Goal: Communication & Community: Participate in discussion

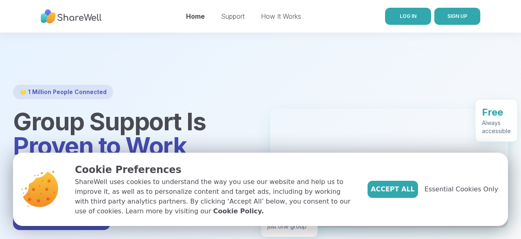
click at [415, 17] on span "LOG IN" at bounding box center [408, 16] width 17 height 6
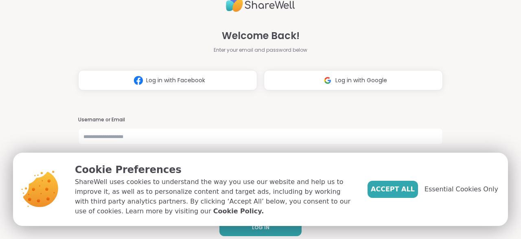
scroll to position [7, 0]
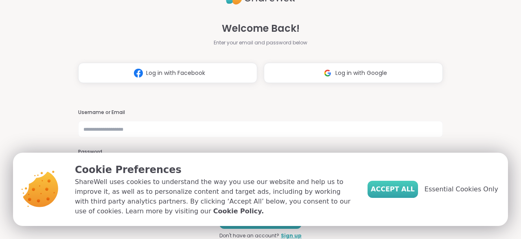
click at [414, 194] on span "Accept All" at bounding box center [393, 189] width 44 height 10
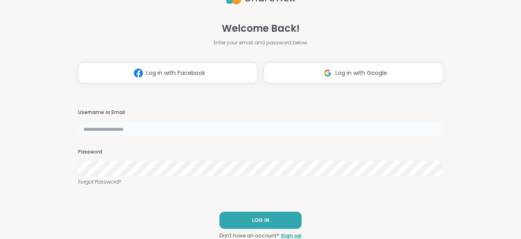
click at [152, 129] on input "text" at bounding box center [260, 129] width 365 height 16
type input "**********"
click at [283, 220] on button "LOG IN" at bounding box center [260, 220] width 82 height 17
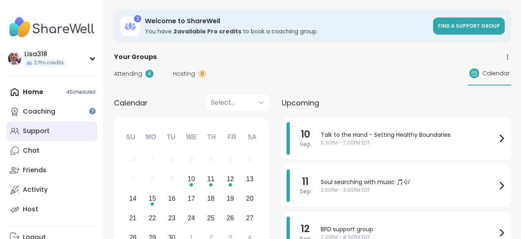
click at [37, 129] on div "Support" at bounding box center [36, 131] width 27 height 9
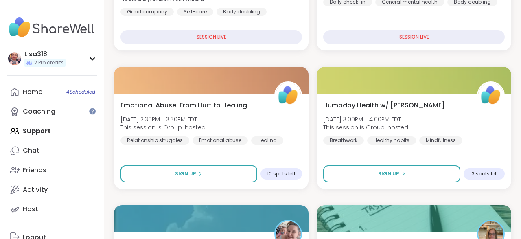
scroll to position [383, 0]
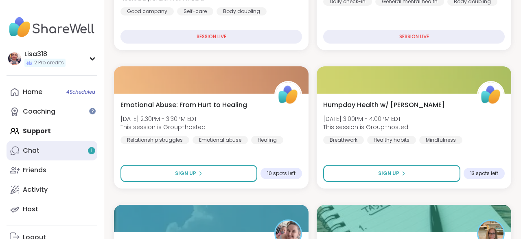
click at [39, 147] on link "Chat 1" at bounding box center [52, 151] width 91 height 20
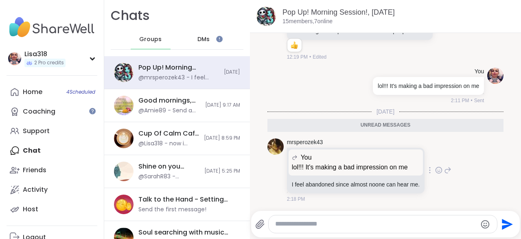
click at [414, 167] on p "lol!!! It's making a bad impression on me" at bounding box center [356, 167] width 128 height 10
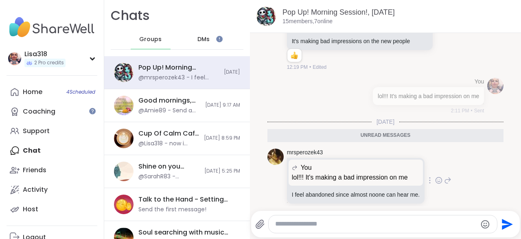
scroll to position [3309, 0]
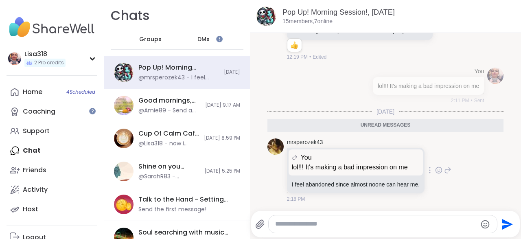
click at [441, 164] on div "mrsperozek43 You lol!!! It's making a bad impression on me lol!!! It's making a…" at bounding box center [369, 170] width 164 height 65
click at [450, 176] on div "mrsperozek43 You lol!!! It's making a bad impression on me lol!!! It's making a…" at bounding box center [369, 170] width 164 height 65
click at [326, 225] on textarea "Type your message" at bounding box center [376, 224] width 202 height 9
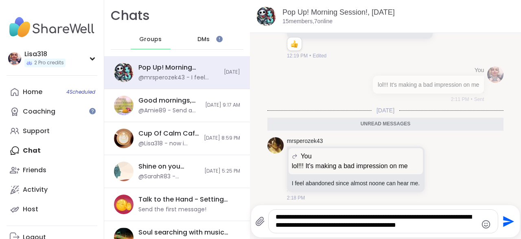
type textarea "**********"
click at [507, 226] on icon "Send" at bounding box center [507, 221] width 13 height 13
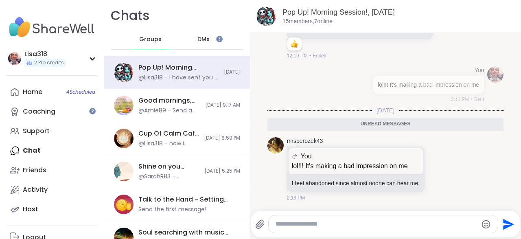
scroll to position [3350, 0]
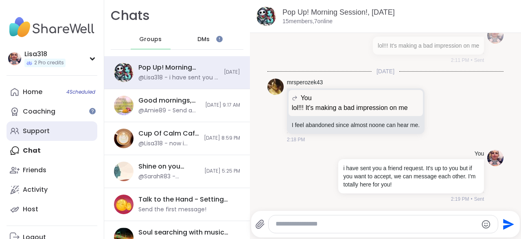
click at [42, 132] on div "Support" at bounding box center [36, 131] width 27 height 9
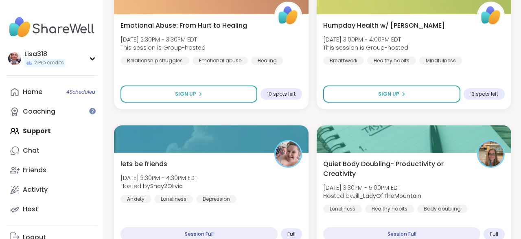
scroll to position [448, 0]
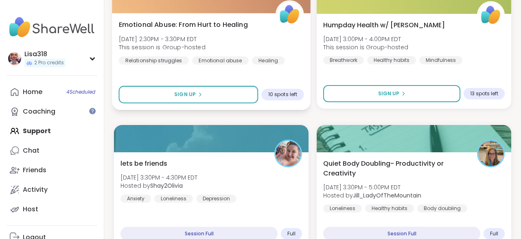
click at [295, 76] on div "Emotional Abuse: From Hurt to Healing [DATE] 2:30PM - 3:30PM EDT This session i…" at bounding box center [211, 61] width 199 height 97
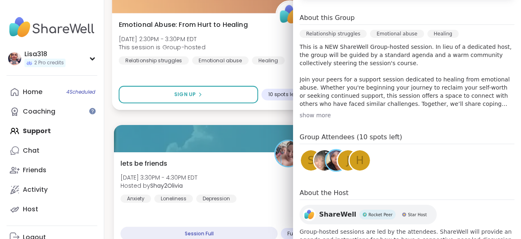
scroll to position [239, 0]
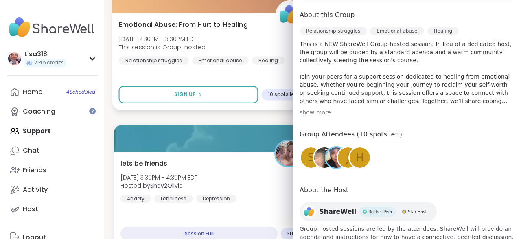
click at [285, 75] on div "Emotional Abuse: From Hurt to Healing [DATE] 2:30PM - 3:30PM EDT This session i…" at bounding box center [211, 61] width 199 height 97
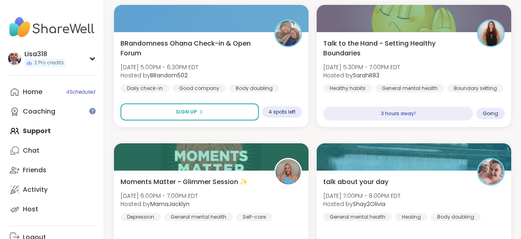
scroll to position [981, 0]
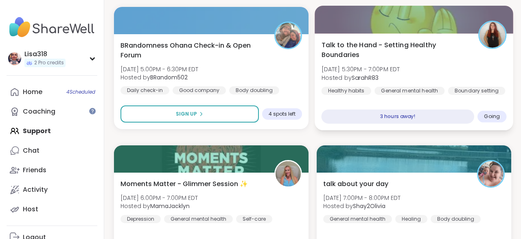
click at [474, 70] on div "Talk to the Hand - Setting Healthy Boundaries [DATE] 5:30PM - 7:00PM EDT Hosted…" at bounding box center [414, 67] width 185 height 55
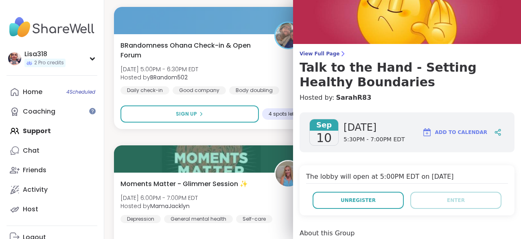
scroll to position [0, 0]
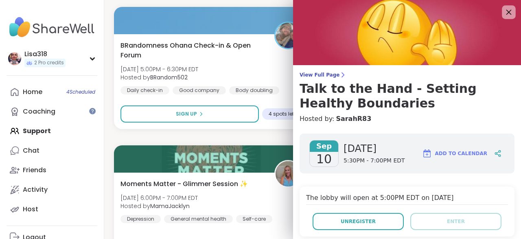
click at [504, 15] on icon at bounding box center [509, 12] width 10 height 10
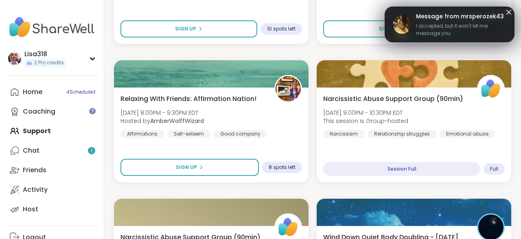
scroll to position [1621, 0]
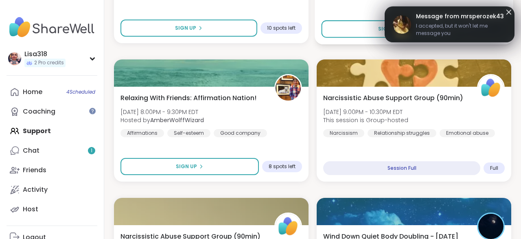
click at [468, 32] on div "7 spots left" at bounding box center [487, 29] width 40 height 12
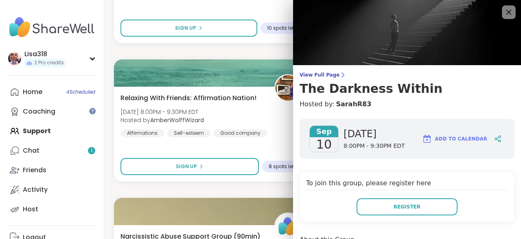
click at [512, 15] on icon at bounding box center [509, 12] width 10 height 10
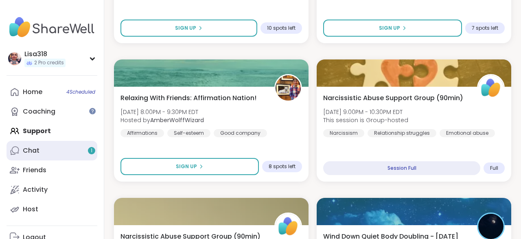
click at [35, 154] on div "Chat 1" at bounding box center [31, 150] width 17 height 9
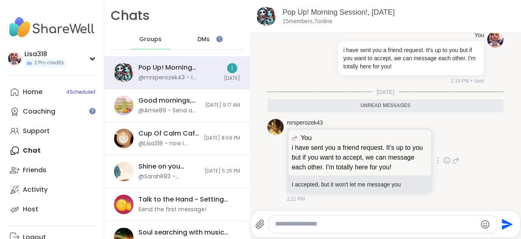
click at [443, 159] on div at bounding box center [446, 161] width 25 height 10
click at [458, 163] on icon at bounding box center [455, 161] width 7 height 10
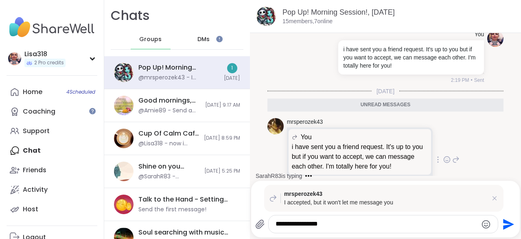
click at [448, 167] on div "mrsperozek43 You i have sent you a friend request. It's up to you but if you wa…" at bounding box center [373, 160] width 173 height 84
click at [334, 225] on textarea "**********" at bounding box center [377, 224] width 202 height 9
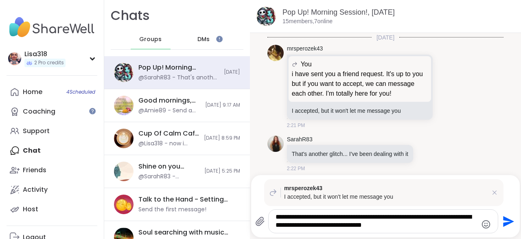
type textarea "**********"
click at [507, 224] on icon "Send" at bounding box center [508, 221] width 11 height 11
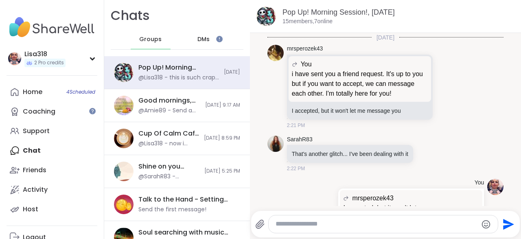
scroll to position [3582, 0]
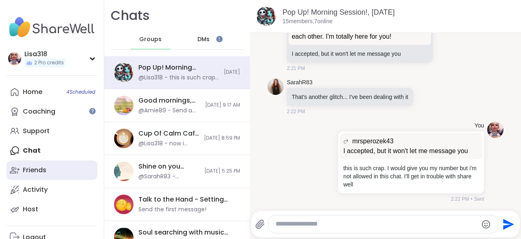
click at [34, 171] on div "Friends" at bounding box center [35, 170] width 24 height 9
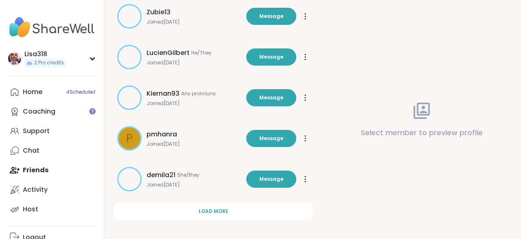
scroll to position [283, 0]
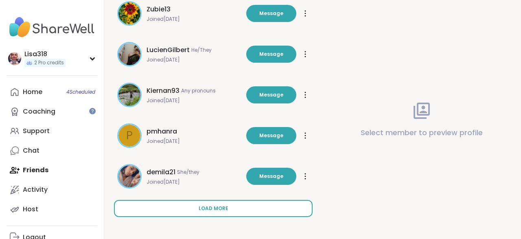
click at [227, 209] on span "Load more" at bounding box center [214, 208] width 30 height 7
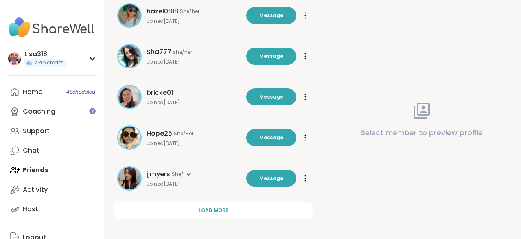
scroll to position [691, 0]
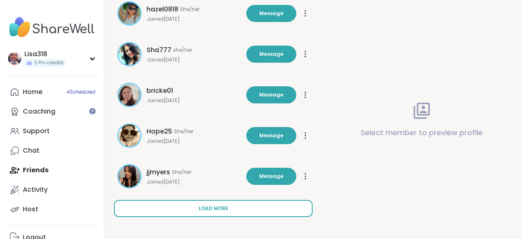
click at [231, 209] on button "Load more" at bounding box center [213, 208] width 199 height 17
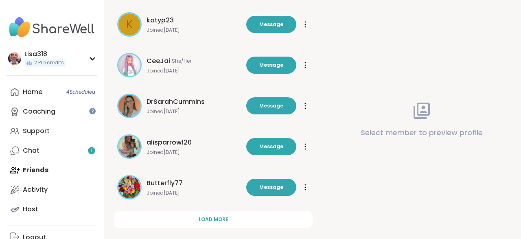
scroll to position [1098, 0]
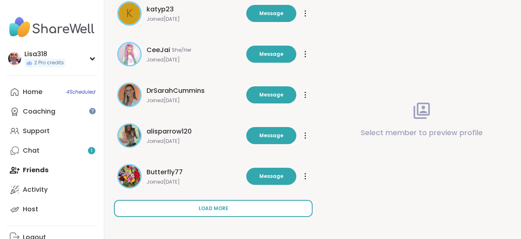
click at [223, 207] on span "Load more" at bounding box center [214, 208] width 30 height 7
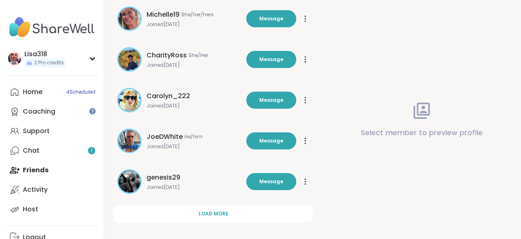
scroll to position [1505, 0]
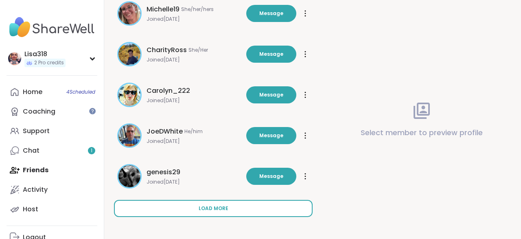
click at [217, 208] on span "Load more" at bounding box center [214, 208] width 30 height 7
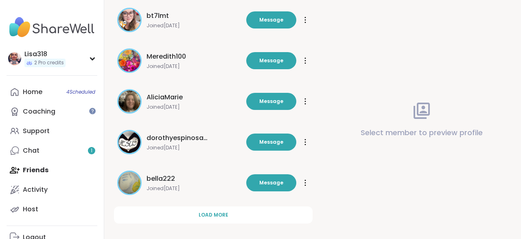
scroll to position [1912, 0]
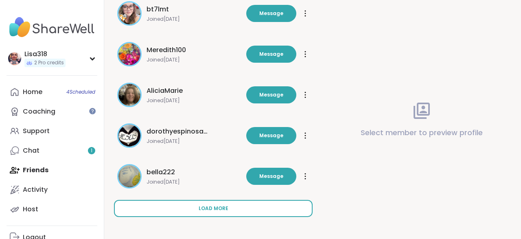
click at [226, 209] on span "Load more" at bounding box center [214, 208] width 30 height 7
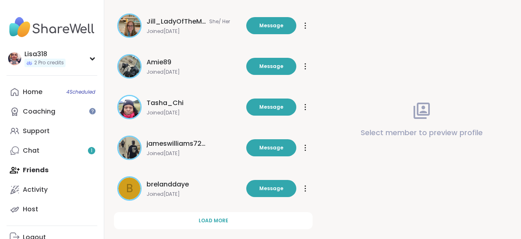
scroll to position [2319, 0]
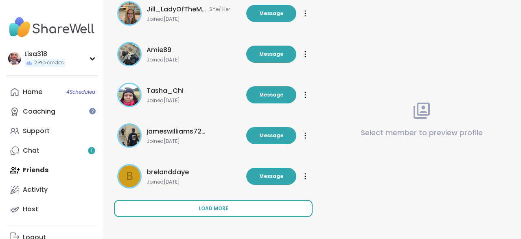
click at [227, 206] on span "Load more" at bounding box center [214, 208] width 30 height 7
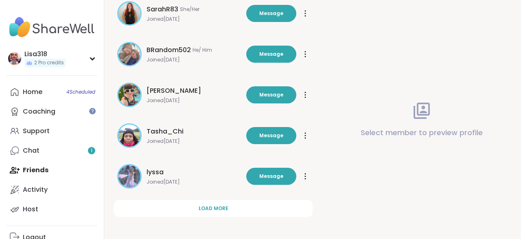
scroll to position [2726, 0]
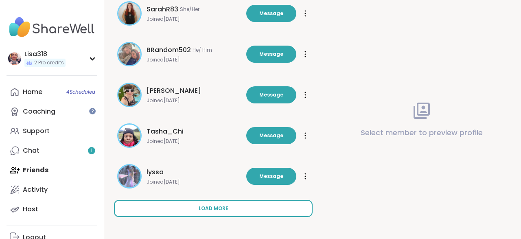
click at [231, 206] on button "Load more" at bounding box center [213, 208] width 199 height 17
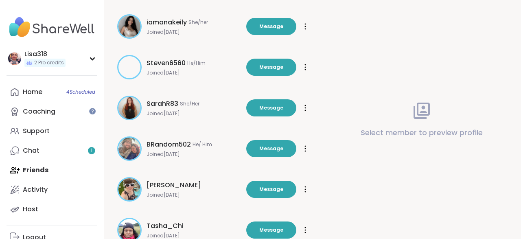
scroll to position [2631, 0]
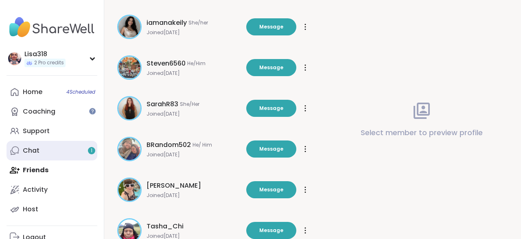
click at [40, 151] on link "Chat 1" at bounding box center [52, 151] width 91 height 20
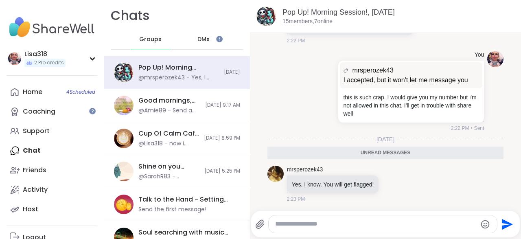
click at [330, 226] on textarea "Type your message" at bounding box center [376, 224] width 202 height 9
type textarea "**********"
click at [506, 229] on icon "Send" at bounding box center [507, 224] width 13 height 13
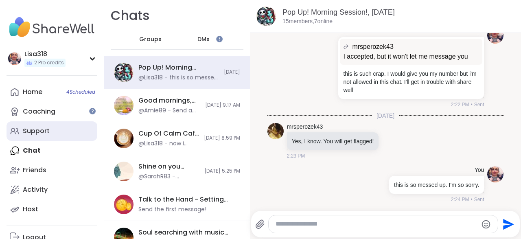
click at [50, 130] on link "Support" at bounding box center [52, 131] width 91 height 20
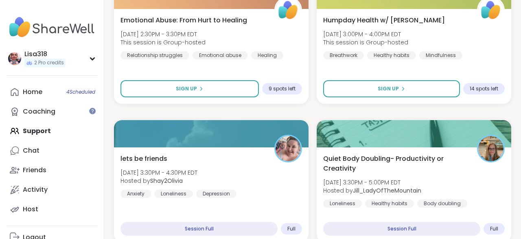
scroll to position [467, 0]
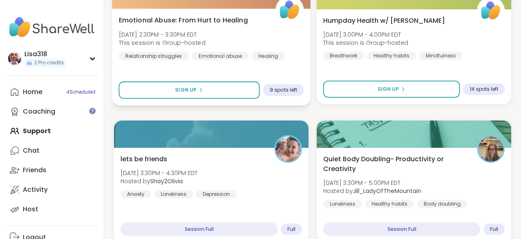
click at [285, 69] on div "Emotional Abuse: From Hurt to Healing [DATE] 2:30PM - 3:30PM EDT This session i…" at bounding box center [211, 57] width 199 height 97
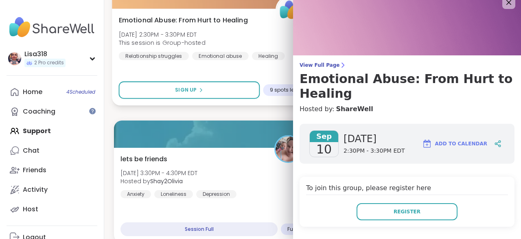
scroll to position [0, 0]
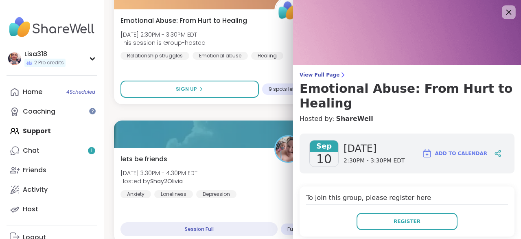
click at [512, 17] on icon at bounding box center [509, 12] width 10 height 10
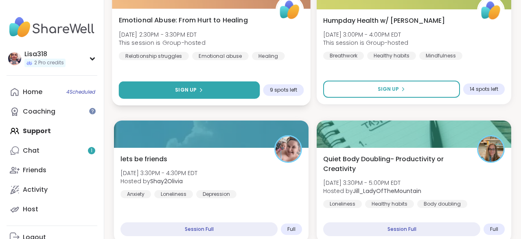
click at [221, 92] on button "Sign Up" at bounding box center [189, 90] width 141 height 18
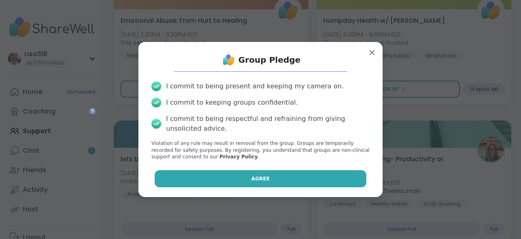
click at [272, 182] on button "Agree" at bounding box center [261, 178] width 212 height 17
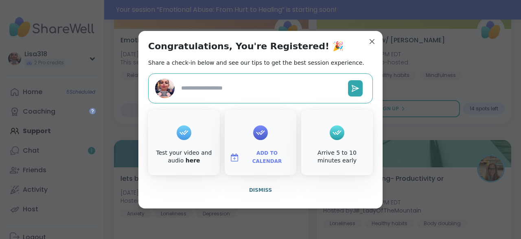
scroll to position [487, 0]
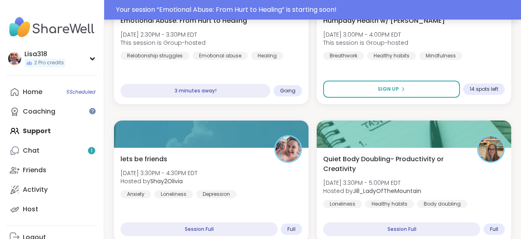
click at [423, 11] on div "Your session “ Emotional Abuse: From Hurt to Healing ” is starting soon!" at bounding box center [316, 10] width 400 height 10
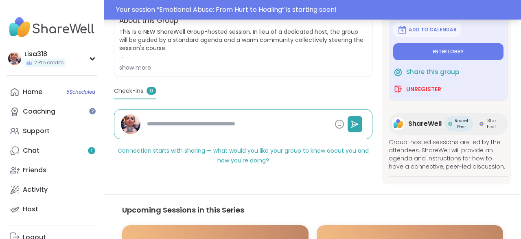
scroll to position [171, 0]
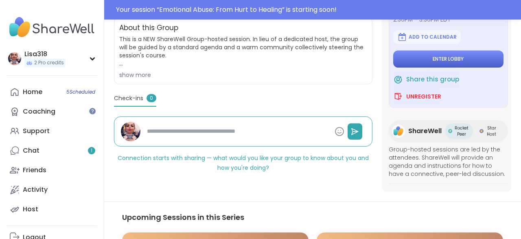
click at [451, 59] on span "Enter lobby" at bounding box center [448, 59] width 31 height 7
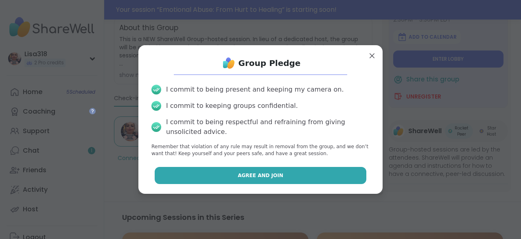
click at [311, 176] on button "Agree and Join" at bounding box center [261, 175] width 212 height 17
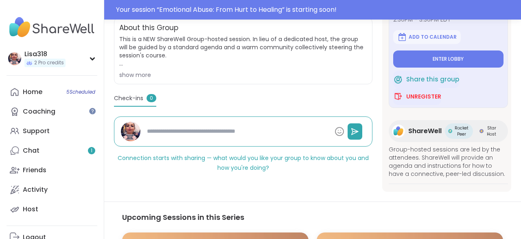
type textarea "*"
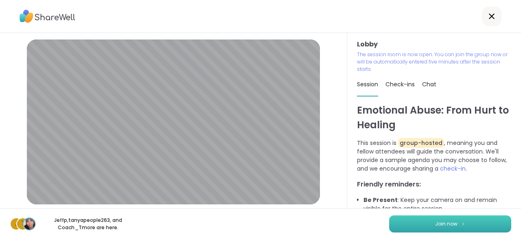
click at [453, 227] on span "Join now" at bounding box center [446, 223] width 22 height 7
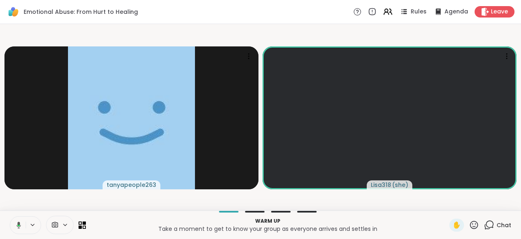
click at [18, 228] on icon at bounding box center [17, 224] width 7 height 7
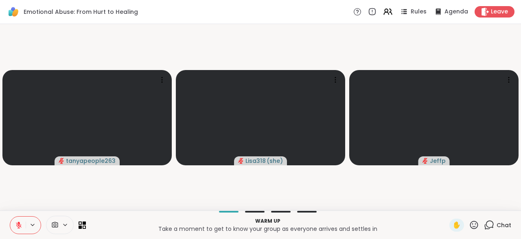
click at [16, 227] on icon at bounding box center [18, 224] width 7 height 7
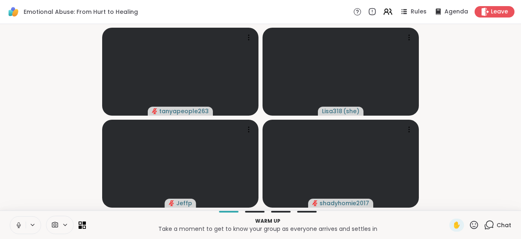
click at [17, 229] on button at bounding box center [17, 225] width 15 height 17
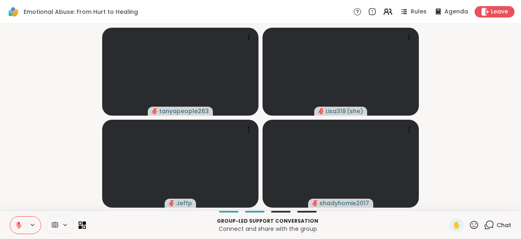
click at [23, 222] on button at bounding box center [17, 225] width 15 height 17
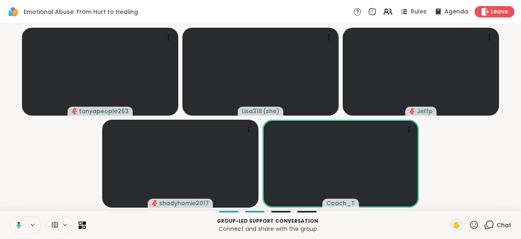
click at [15, 228] on icon at bounding box center [17, 224] width 7 height 7
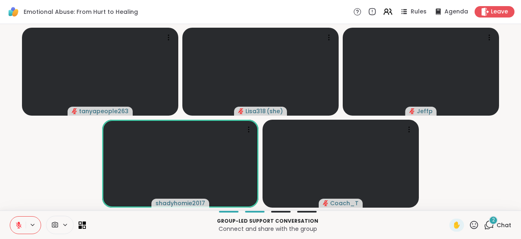
click at [495, 230] on div "2 Chat" at bounding box center [497, 225] width 27 height 13
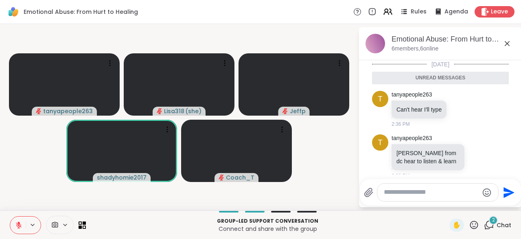
scroll to position [7, 0]
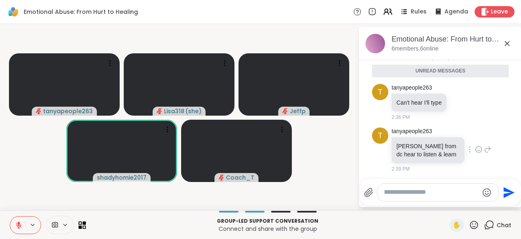
click at [472, 155] on div "tanyapeople263 [PERSON_NAME] from dc hear to listen & learn 2:39 PM" at bounding box center [442, 149] width 100 height 45
click at [481, 153] on div at bounding box center [478, 150] width 7 height 10
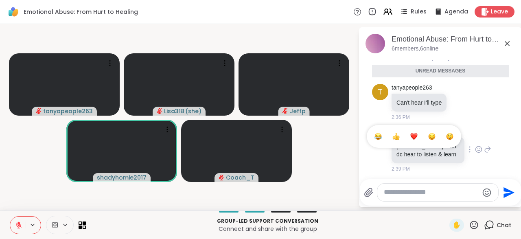
click at [414, 140] on button "Select Reaction: Heart" at bounding box center [414, 136] width 16 height 16
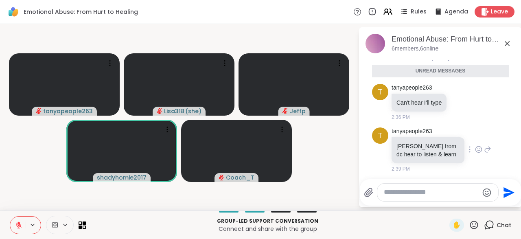
scroll to position [19, 0]
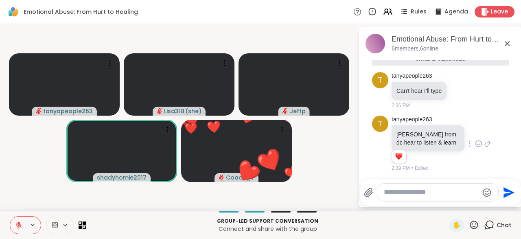
click at [509, 45] on icon at bounding box center [507, 44] width 10 height 10
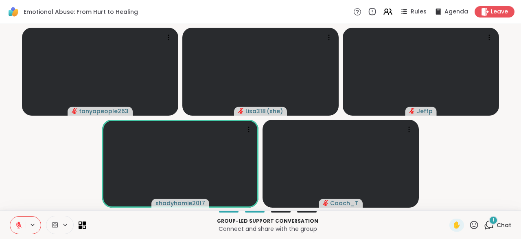
click at [493, 225] on icon at bounding box center [489, 225] width 10 height 10
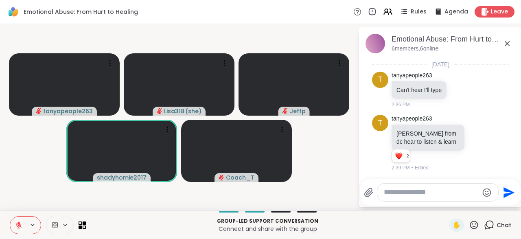
scroll to position [70, 0]
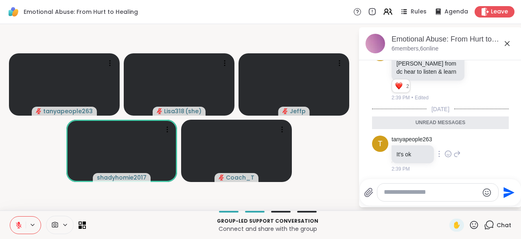
click at [445, 158] on div "tanyapeople263 It's ok 2:39 PM" at bounding box center [426, 154] width 69 height 37
click at [460, 157] on div "t tanyapeople263 It's ok 2:39 PM" at bounding box center [440, 154] width 137 height 44
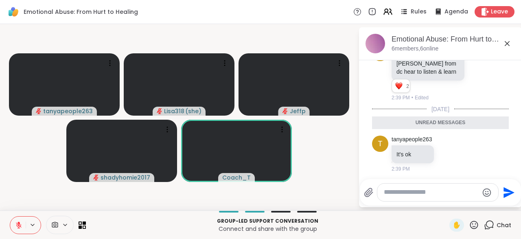
click at [504, 46] on icon at bounding box center [507, 44] width 10 height 10
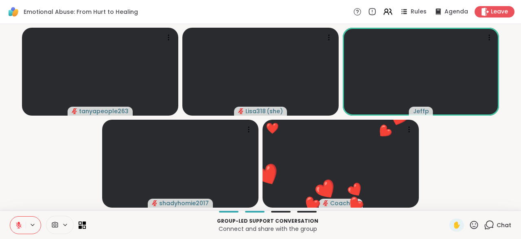
click at [478, 228] on icon at bounding box center [474, 225] width 10 height 10
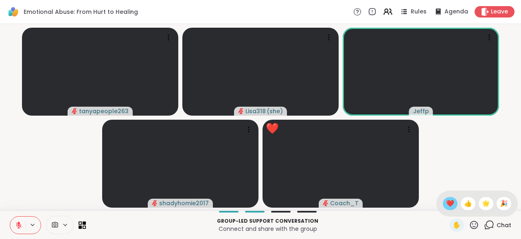
click at [450, 207] on span "❤️" at bounding box center [450, 204] width 8 height 10
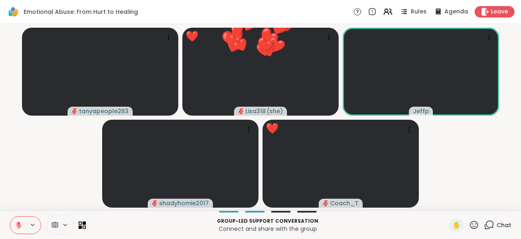
click at [476, 226] on icon at bounding box center [474, 225] width 10 height 10
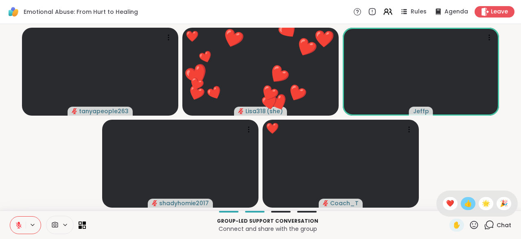
click at [471, 207] on span "👍" at bounding box center [468, 204] width 8 height 10
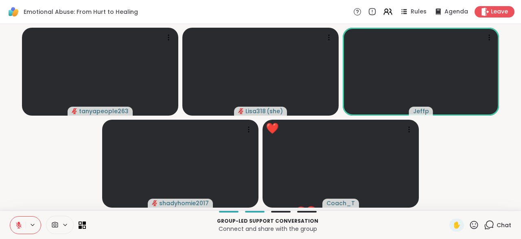
click at [476, 228] on icon at bounding box center [474, 225] width 8 height 8
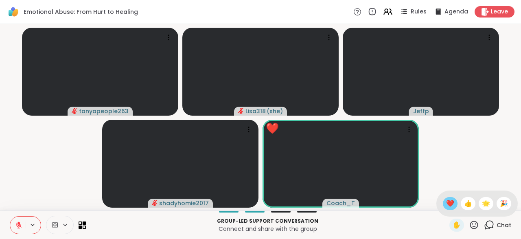
click at [447, 206] on span "❤️" at bounding box center [450, 204] width 8 height 10
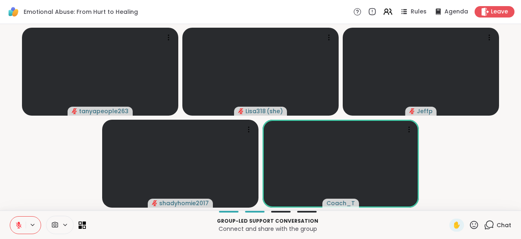
click at [474, 228] on icon at bounding box center [474, 225] width 8 height 8
click at [467, 207] on span "👍" at bounding box center [468, 204] width 8 height 10
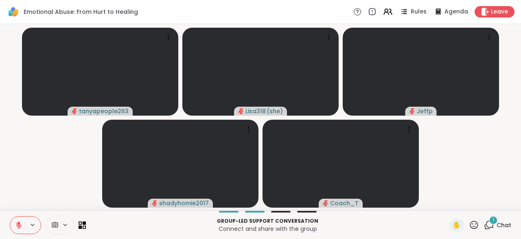
click at [18, 219] on button at bounding box center [17, 225] width 15 height 17
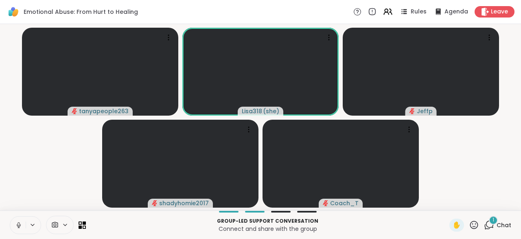
click at [13, 227] on button at bounding box center [17, 225] width 15 height 17
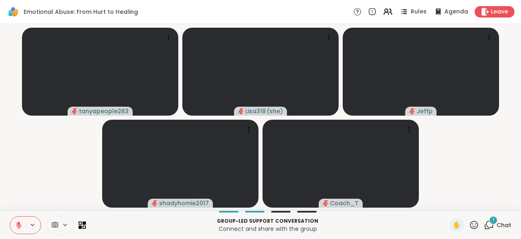
click at [491, 228] on icon at bounding box center [489, 225] width 10 height 10
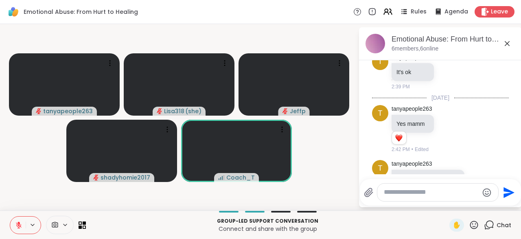
scroll to position [173, 0]
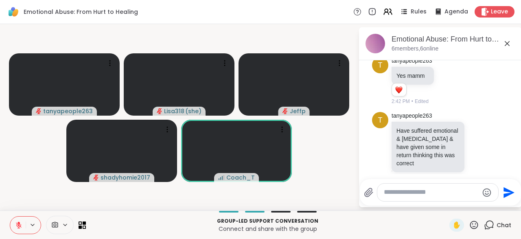
click at [402, 197] on textarea "Type your message" at bounding box center [431, 192] width 95 height 9
type textarea "**********"
click at [510, 202] on div "**********" at bounding box center [440, 192] width 161 height 26
click at [514, 196] on icon "Send" at bounding box center [509, 192] width 13 height 13
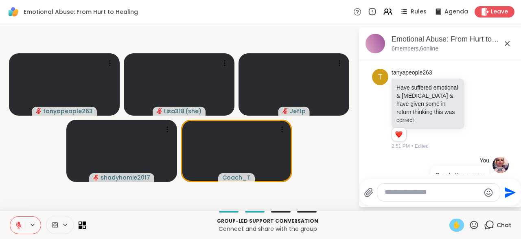
click at [460, 227] on span "✋" at bounding box center [457, 225] width 8 height 10
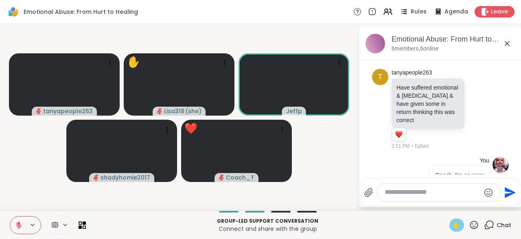
click at [478, 228] on icon at bounding box center [474, 225] width 10 height 10
click at [447, 208] on span "❤️" at bounding box center [450, 204] width 8 height 10
click at [476, 230] on icon at bounding box center [474, 225] width 10 height 10
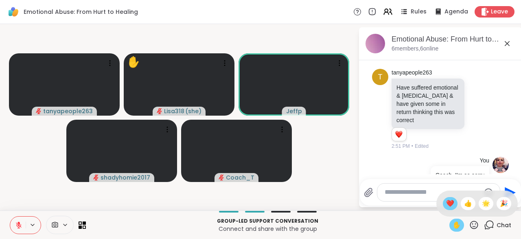
click at [450, 210] on div "❤️" at bounding box center [450, 203] width 15 height 13
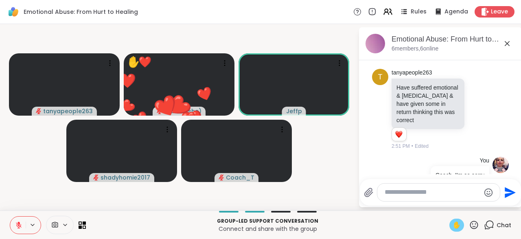
click at [456, 231] on div "✋" at bounding box center [457, 225] width 15 height 13
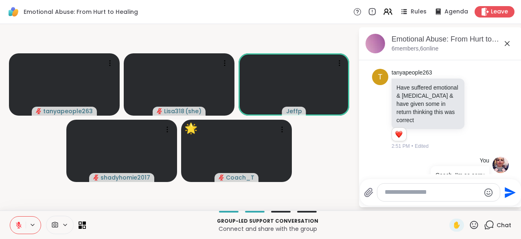
click at [479, 227] on icon at bounding box center [474, 225] width 10 height 10
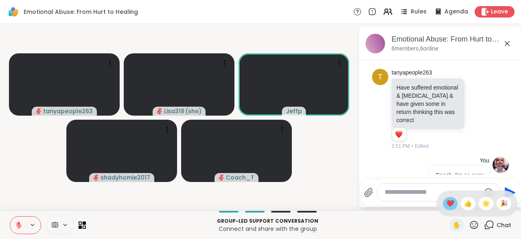
click at [449, 207] on span "❤️" at bounding box center [450, 204] width 8 height 10
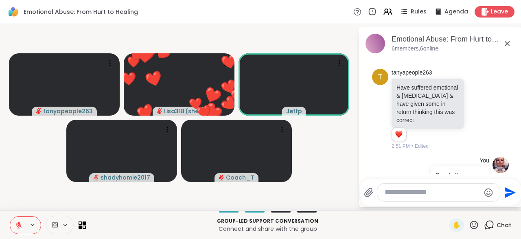
click at [476, 227] on icon at bounding box center [474, 225] width 10 height 10
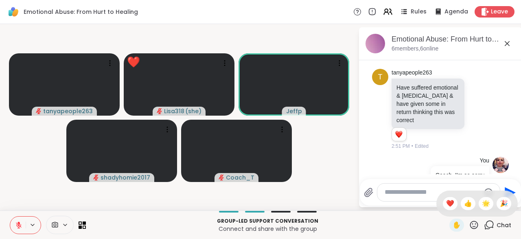
click at [434, 230] on p "Connect and share with the group" at bounding box center [268, 229] width 354 height 8
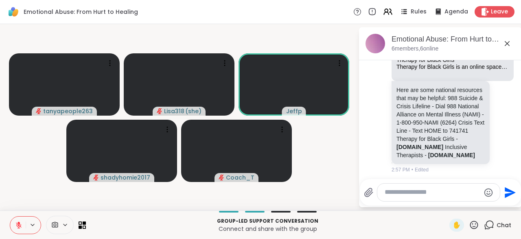
scroll to position [413, 0]
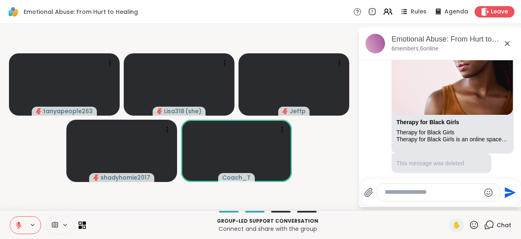
click at [477, 228] on icon at bounding box center [474, 225] width 10 height 10
click at [448, 204] on span "❤️" at bounding box center [450, 204] width 8 height 10
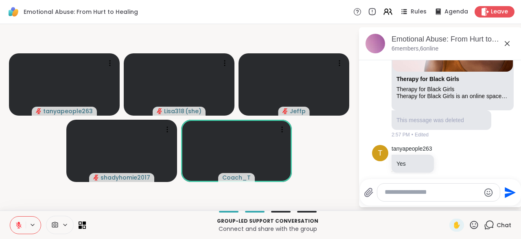
click at [399, 195] on textarea "Type your message" at bounding box center [432, 192] width 95 height 9
click at [401, 193] on textarea "**********" at bounding box center [432, 192] width 95 height 9
click at [468, 197] on textarea "**********" at bounding box center [432, 192] width 95 height 9
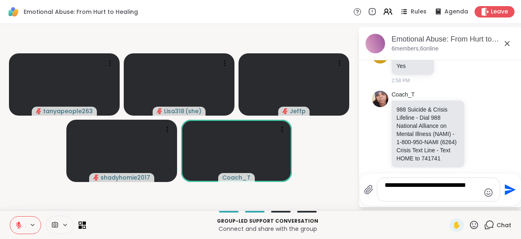
type textarea "**********"
click at [510, 194] on icon "Send" at bounding box center [509, 189] width 13 height 13
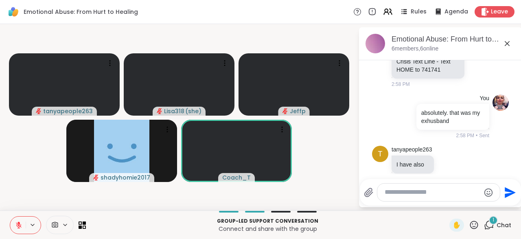
scroll to position [710, 0]
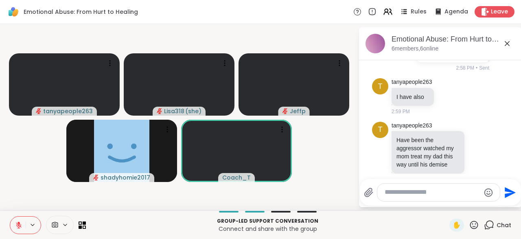
click at [403, 199] on div at bounding box center [438, 193] width 123 height 18
click at [392, 196] on textarea "Type your message" at bounding box center [432, 192] width 95 height 9
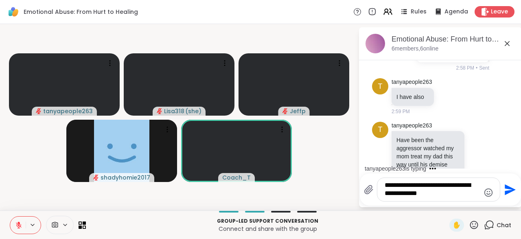
type textarea "**********"
click at [505, 188] on icon "Send" at bounding box center [510, 189] width 11 height 11
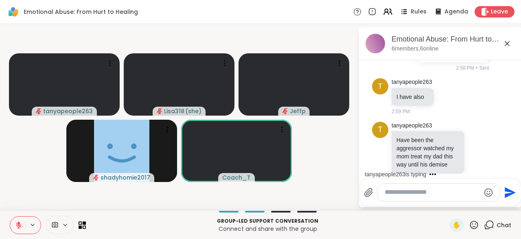
scroll to position [770, 0]
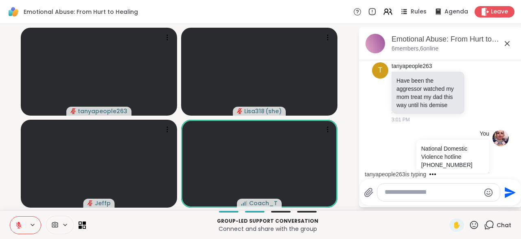
click at [413, 198] on div at bounding box center [438, 193] width 123 height 18
click at [401, 194] on textarea "Type your message" at bounding box center [432, 192] width 95 height 9
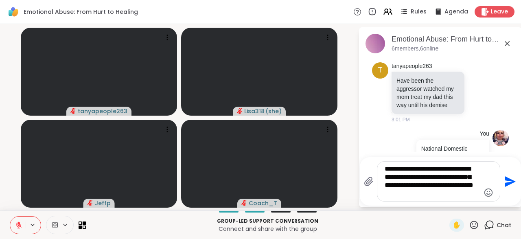
type textarea "**********"
click at [509, 186] on icon "Send" at bounding box center [509, 181] width 13 height 13
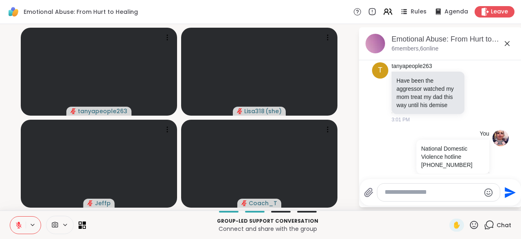
scroll to position [845, 0]
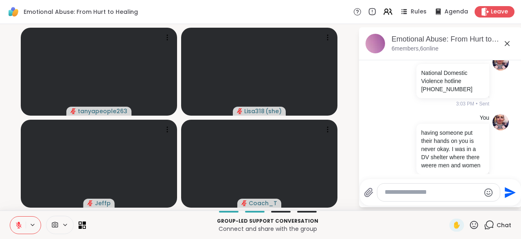
click at [20, 227] on icon at bounding box center [19, 225] width 6 height 6
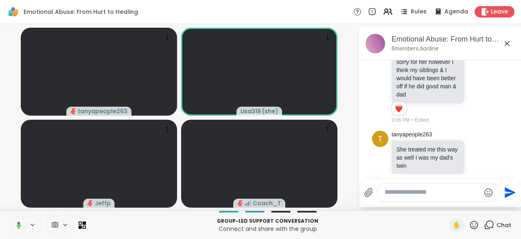
scroll to position [1040, 0]
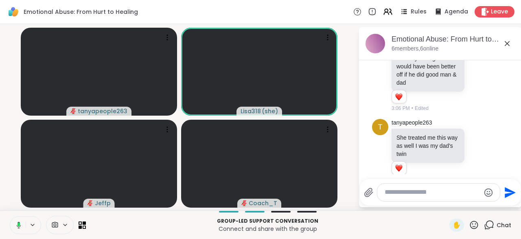
click at [19, 225] on rect at bounding box center [19, 225] width 2 height 4
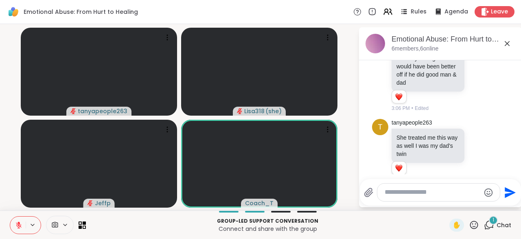
scroll to position [1091, 0]
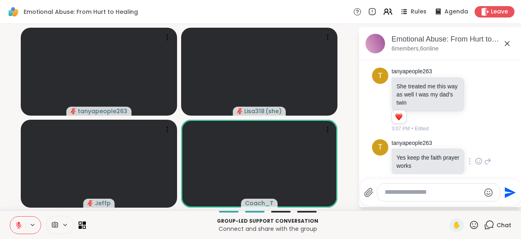
click at [479, 158] on div "tanyapeople263 Yes keep the faith prayer works 3:09 PM" at bounding box center [442, 161] width 100 height 45
click at [481, 157] on icon at bounding box center [478, 161] width 7 height 8
click at [416, 145] on div "Select Reaction: Heart" at bounding box center [413, 148] width 7 height 7
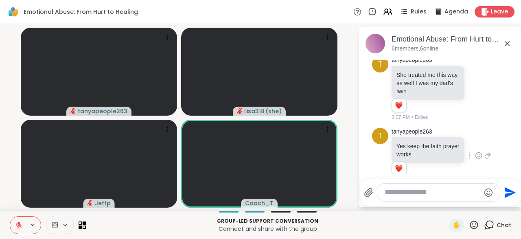
click at [22, 226] on icon at bounding box center [18, 224] width 7 height 7
click at [453, 226] on span "✋" at bounding box center [457, 225] width 8 height 10
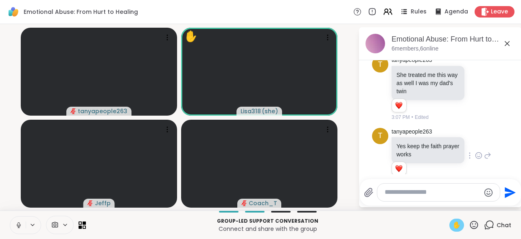
scroll to position [1146, 0]
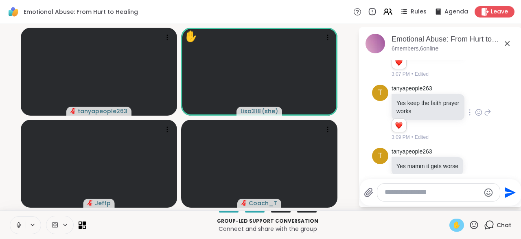
click at [15, 227] on button at bounding box center [17, 225] width 15 height 17
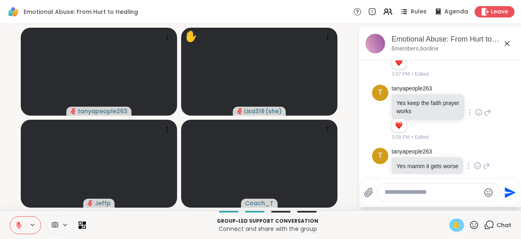
click at [473, 159] on div "tanyapeople263 Yes mamm it gets worse 3:11 PM" at bounding box center [441, 166] width 99 height 37
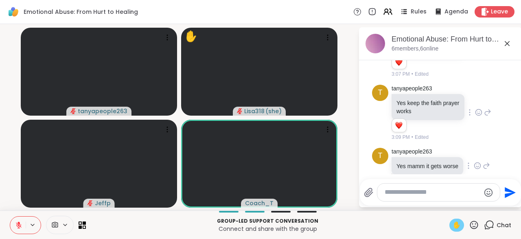
click at [479, 162] on icon at bounding box center [477, 166] width 7 height 8
click at [480, 145] on button "Select Reaction: Heart" at bounding box center [477, 153] width 16 height 16
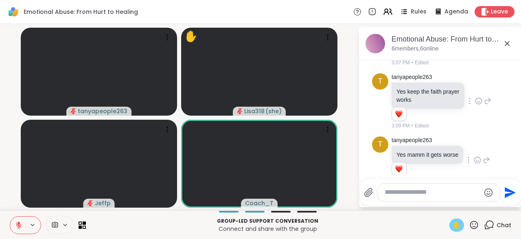
click at [394, 191] on textarea "Type your message" at bounding box center [432, 192] width 95 height 9
type textarea "*********"
click at [511, 195] on icon "Send" at bounding box center [509, 192] width 13 height 13
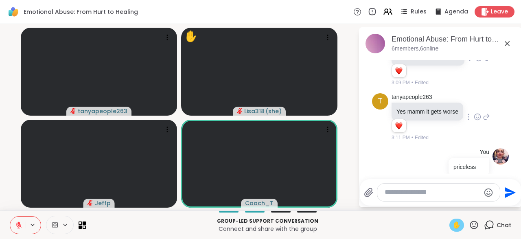
click at [479, 228] on icon at bounding box center [474, 225] width 10 height 10
click at [447, 205] on span "❤️" at bounding box center [450, 204] width 8 height 10
click at [475, 226] on icon at bounding box center [474, 225] width 10 height 10
click at [449, 206] on span "❤️" at bounding box center [450, 204] width 8 height 10
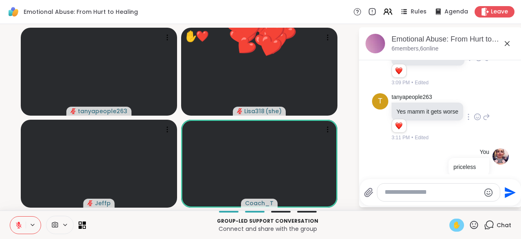
click at [457, 227] on span "✋" at bounding box center [457, 225] width 8 height 10
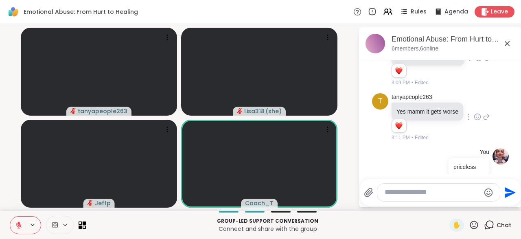
click at [411, 194] on textarea "Type your message" at bounding box center [432, 192] width 95 height 9
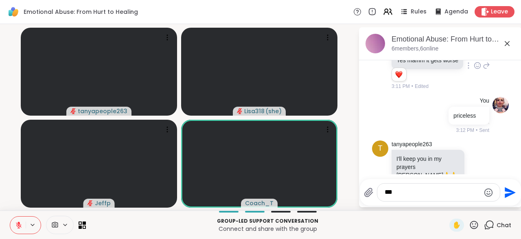
type textarea "***"
click at [506, 201] on button "Send" at bounding box center [509, 192] width 18 height 18
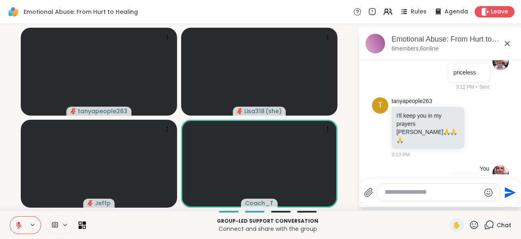
click at [386, 191] on textarea "Type your message" at bounding box center [432, 192] width 95 height 9
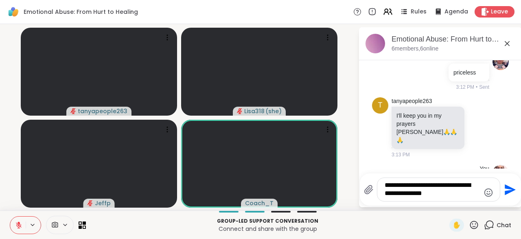
type textarea "**********"
click at [505, 196] on icon "Send" at bounding box center [509, 189] width 13 height 13
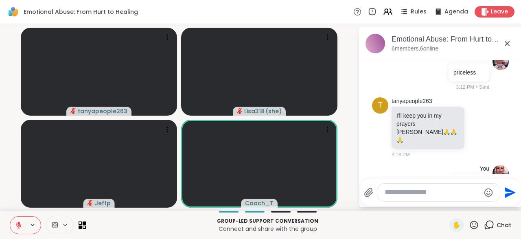
scroll to position [1354, 0]
